Goal: Transaction & Acquisition: Purchase product/service

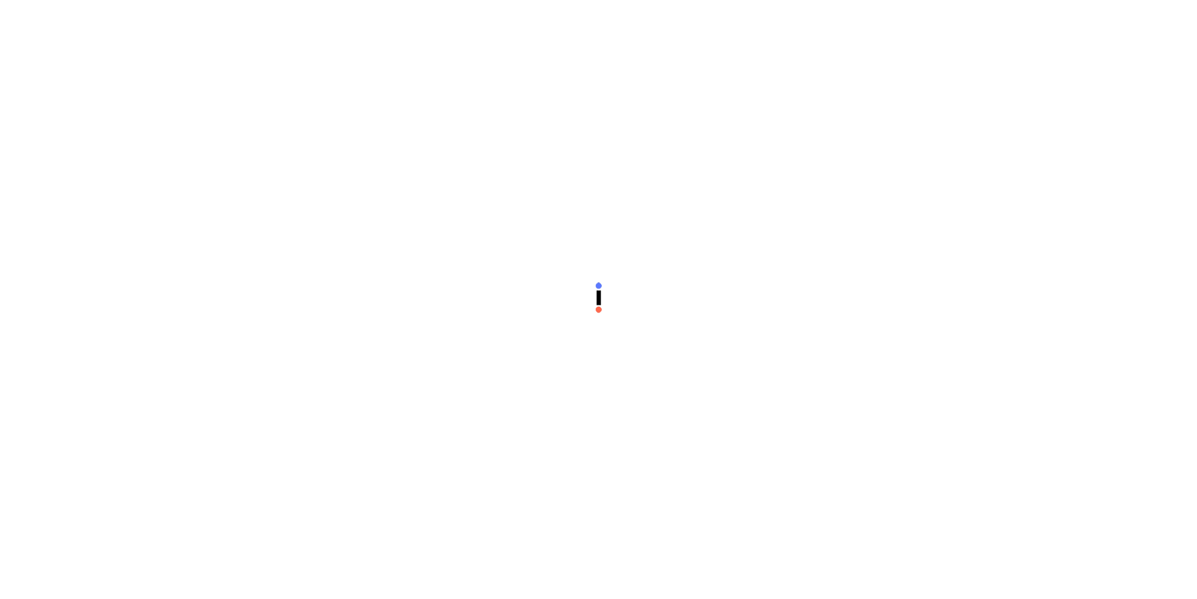
scroll to position [377, 0]
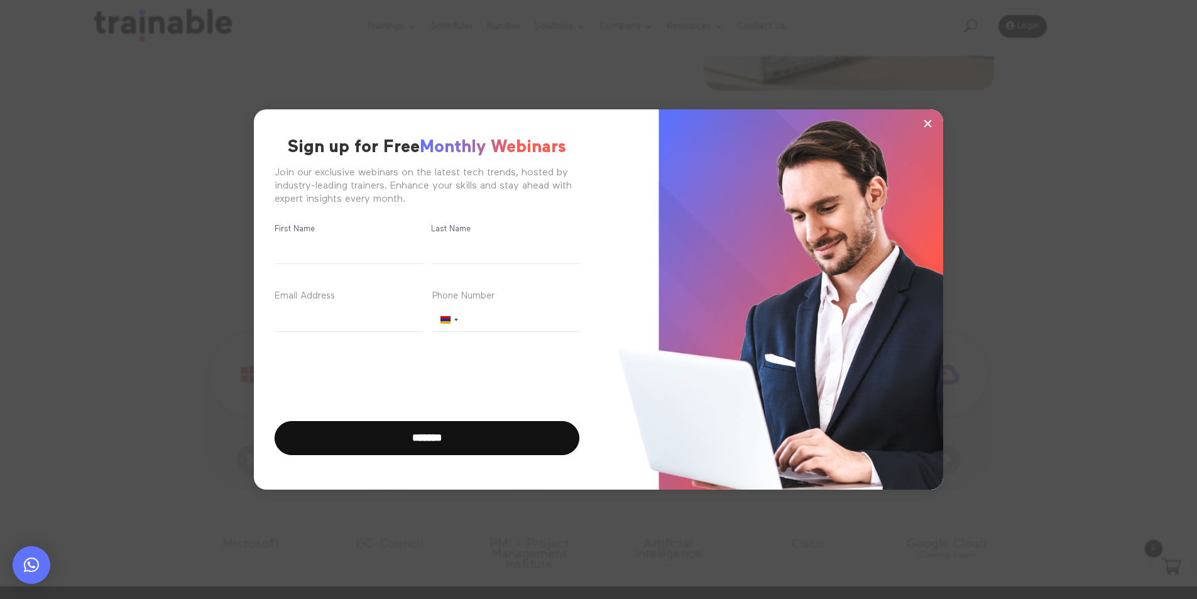
click at [934, 126] on button "×" at bounding box center [927, 123] width 19 height 19
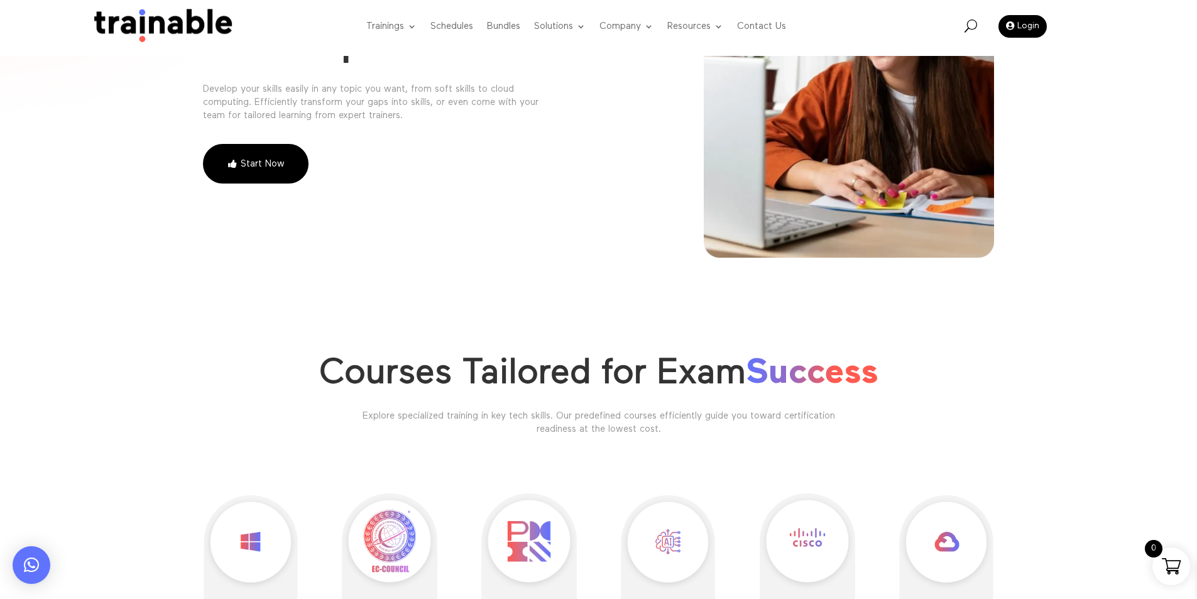
scroll to position [188, 0]
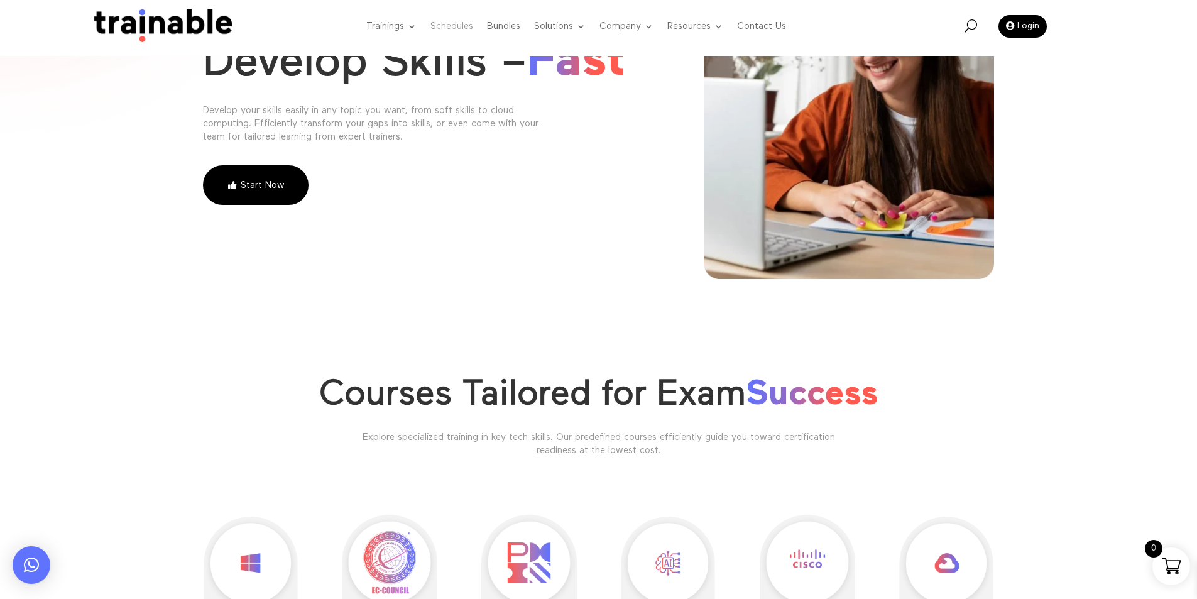
click at [451, 25] on link "Schedules" at bounding box center [451, 27] width 43 height 50
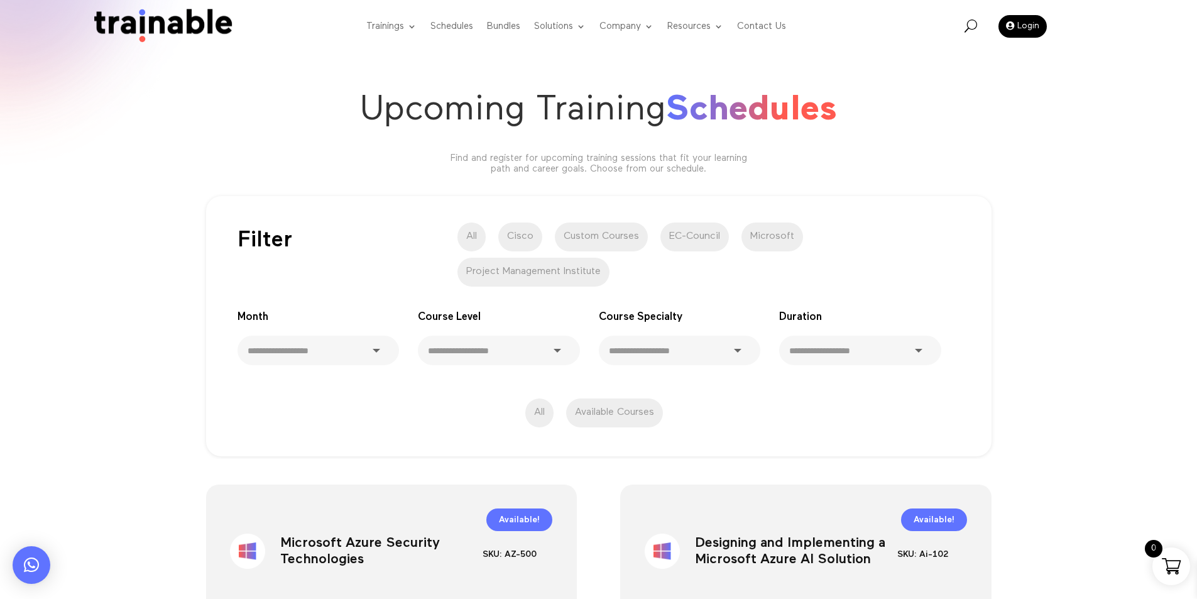
click at [534, 232] on label "Cisco" at bounding box center [520, 236] width 44 height 29
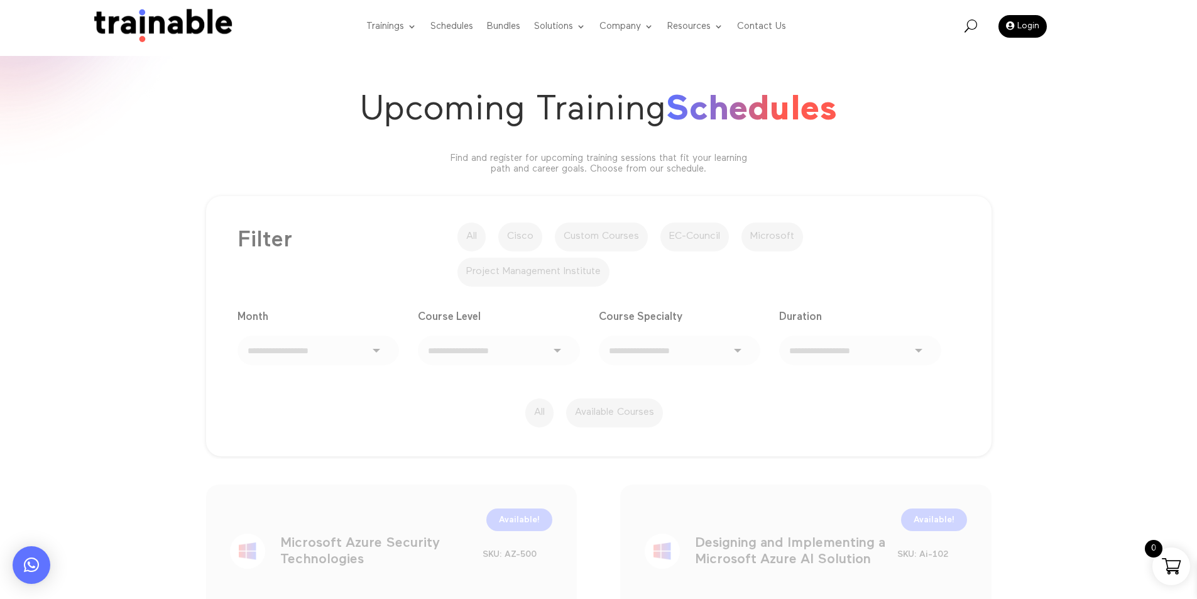
scroll to position [126, 0]
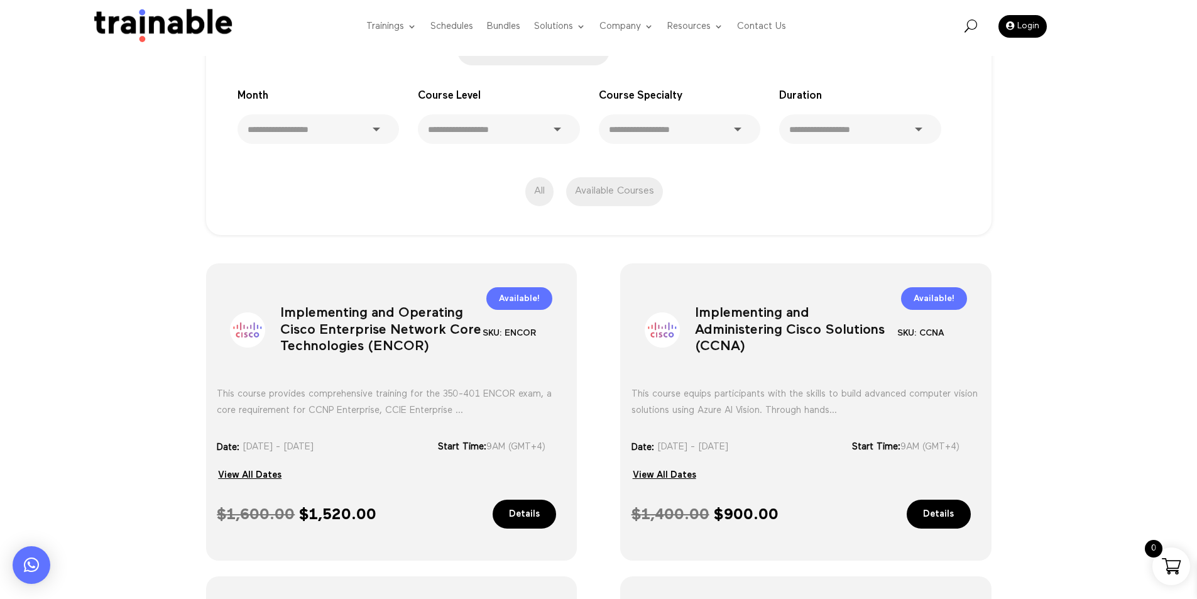
scroll to position [251, 0]
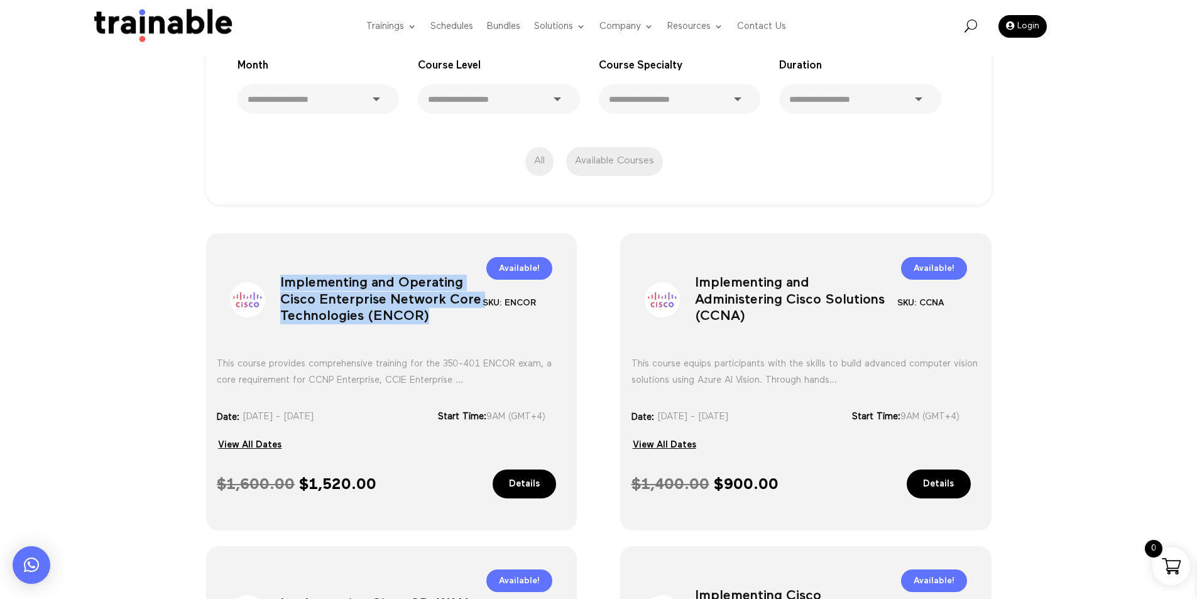
drag, startPoint x: 279, startPoint y: 275, endPoint x: 444, endPoint y: 309, distance: 168.1
click at [444, 309] on div "Sale! Implementing and Operating Cisco Enterprise Network Core Technologies (EN…" at bounding box center [391, 296] width 349 height 86
copy h1 "Implementing and Operating Cisco Enterprise Network Core Technologies (ENCOR)"
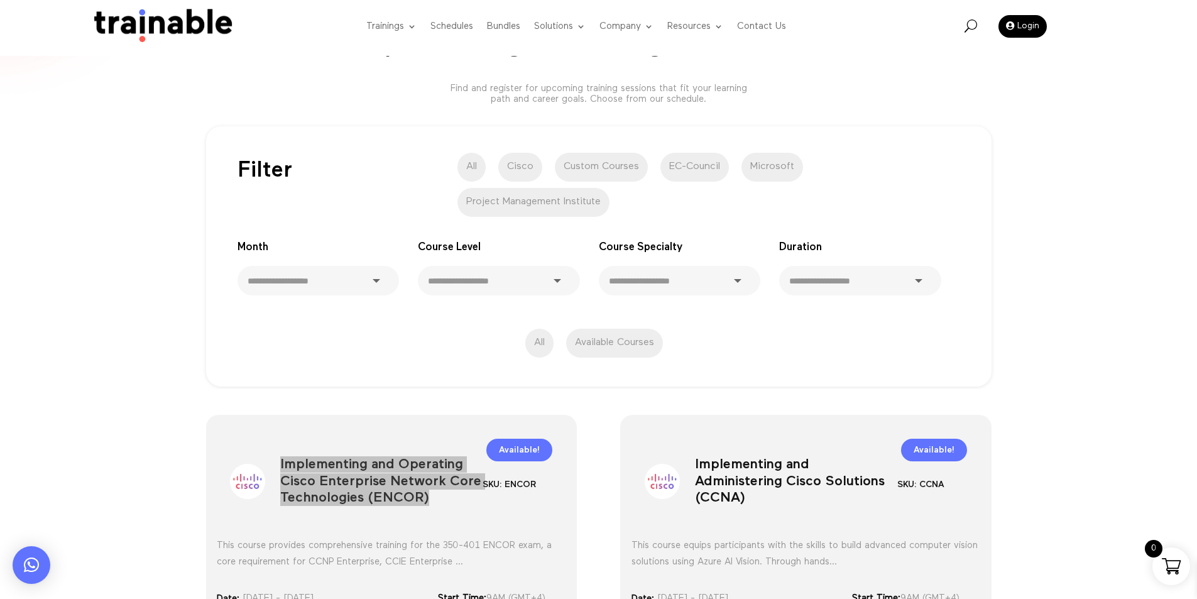
scroll to position [63, 0]
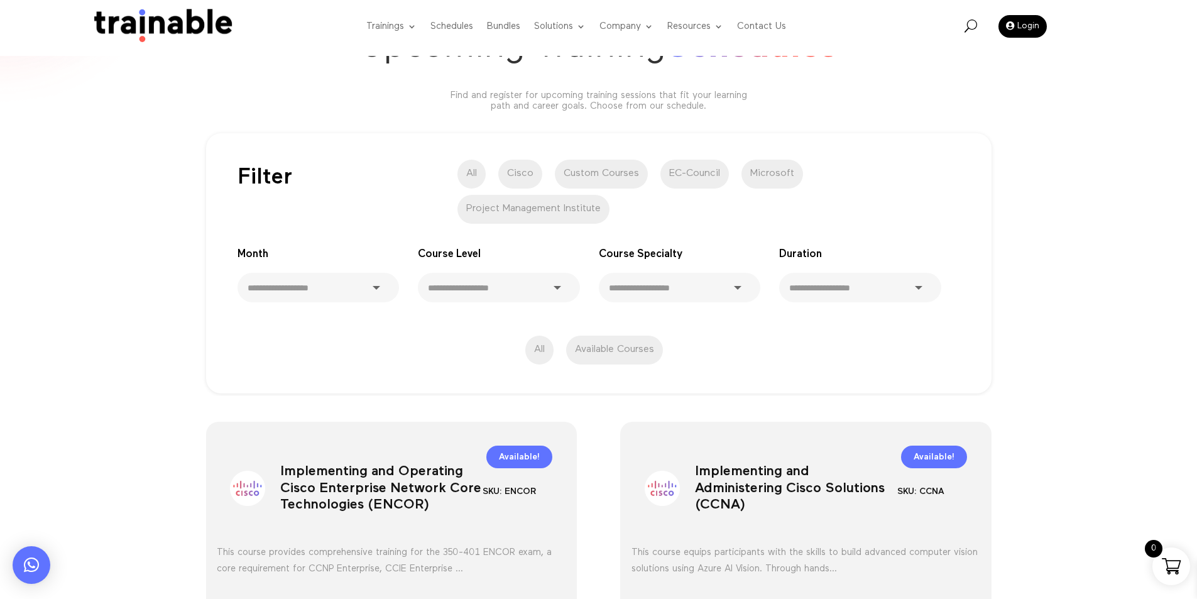
click at [156, 385] on div "**********" at bounding box center [598, 258] width 1197 height 276
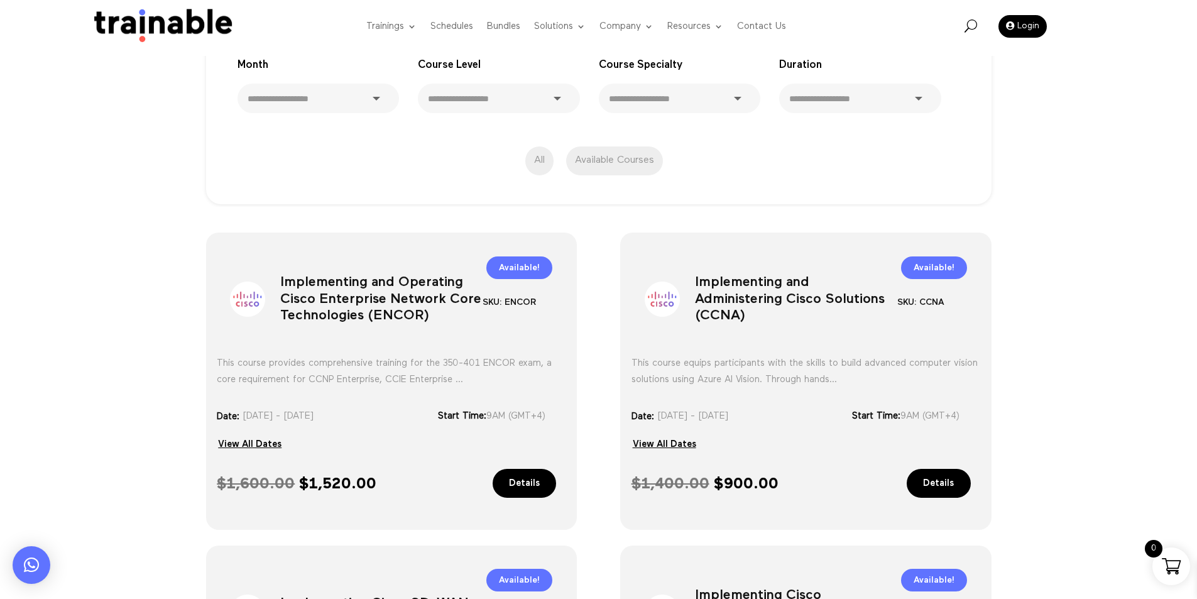
scroll to position [251, 0]
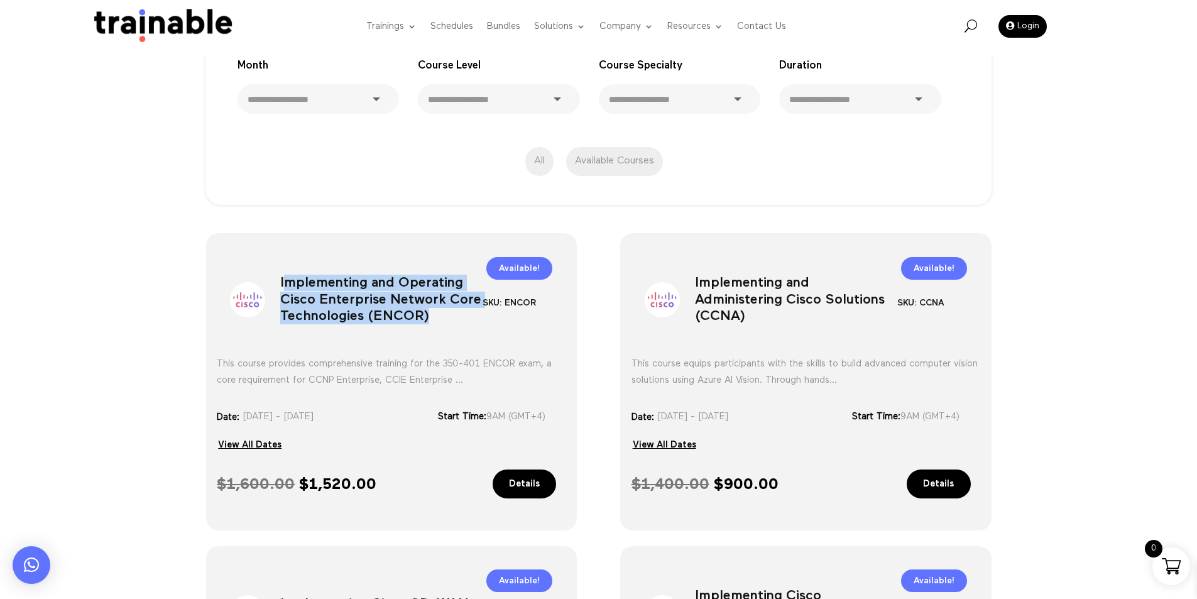
drag, startPoint x: 440, startPoint y: 314, endPoint x: 283, endPoint y: 279, distance: 161.0
click at [283, 279] on h1 "Implementing and Operating Cisco Enterprise Network Core Technologies (ENCOR)" at bounding box center [381, 303] width 202 height 66
click at [285, 282] on h1 "Implementing and Operating Cisco Enterprise Network Core Technologies (ENCOR)" at bounding box center [381, 303] width 202 height 66
click at [280, 283] on div "Sale!" at bounding box center [255, 302] width 50 height 41
drag, startPoint x: 281, startPoint y: 281, endPoint x: 342, endPoint y: 298, distance: 62.7
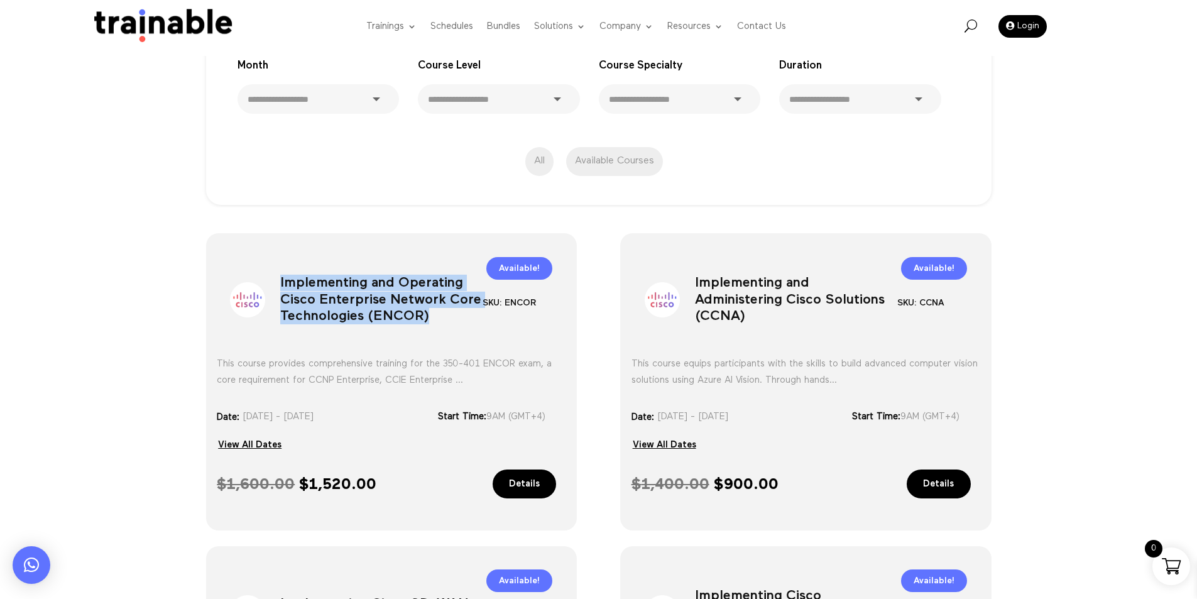
click at [425, 314] on h1 "Implementing and Operating Cisco Enterprise Network Core Technologies (ENCOR)" at bounding box center [381, 303] width 202 height 66
copy h1 "Implementing and Operating Cisco Enterprise Network Core Technologies (ENCOR"
click at [425, 314] on h1 "Implementing and Operating Cisco Enterprise Network Core Technologies (ENCOR)" at bounding box center [381, 303] width 202 height 66
drag, startPoint x: 431, startPoint y: 318, endPoint x: 254, endPoint y: 283, distance: 180.0
click at [254, 283] on div "Sale! Implementing and Operating Cisco Enterprise Network Core Technologies (EN…" at bounding box center [391, 296] width 349 height 86
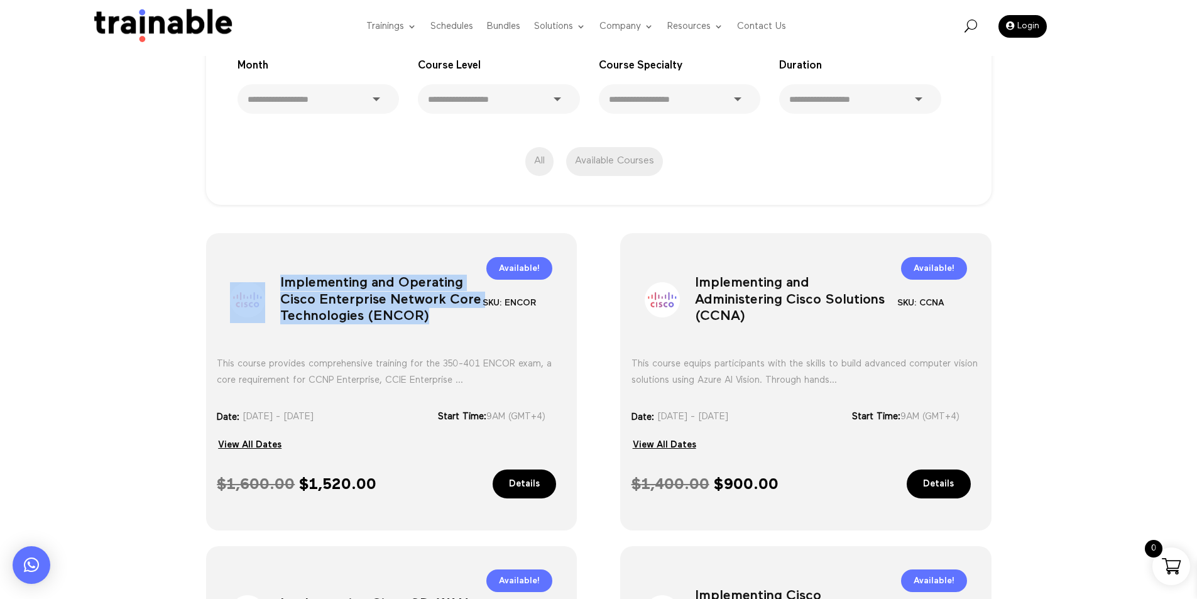
copy div "Implementing and Operating Cisco Enterprise Network Core Technologies (ENCOR)"
